Goal: Task Accomplishment & Management: Manage account settings

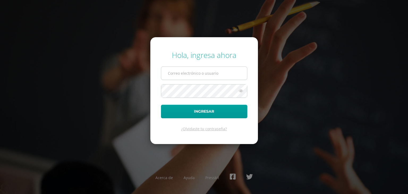
click at [173, 74] on input "text" at bounding box center [204, 73] width 86 height 13
drag, startPoint x: 173, startPoint y: 74, endPoint x: 315, endPoint y: 80, distance: 141.7
click at [315, 80] on div "Hola, ingresa ahora Ingresar ¿Olvidaste tu contraseña? Acerca de Ayuda Presskit" at bounding box center [204, 97] width 343 height 103
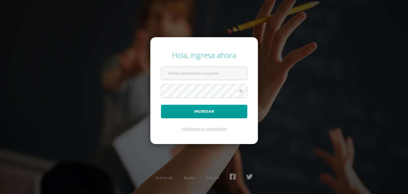
click at [315, 80] on div "Hola, ingresa ahora Ingresar ¿Olvidaste tu contraseña? Acerca de Ayuda Presskit" at bounding box center [204, 97] width 343 height 103
click at [236, 71] on input "text" at bounding box center [204, 73] width 86 height 13
type input "luz"
